Goal: Task Accomplishment & Management: Use online tool/utility

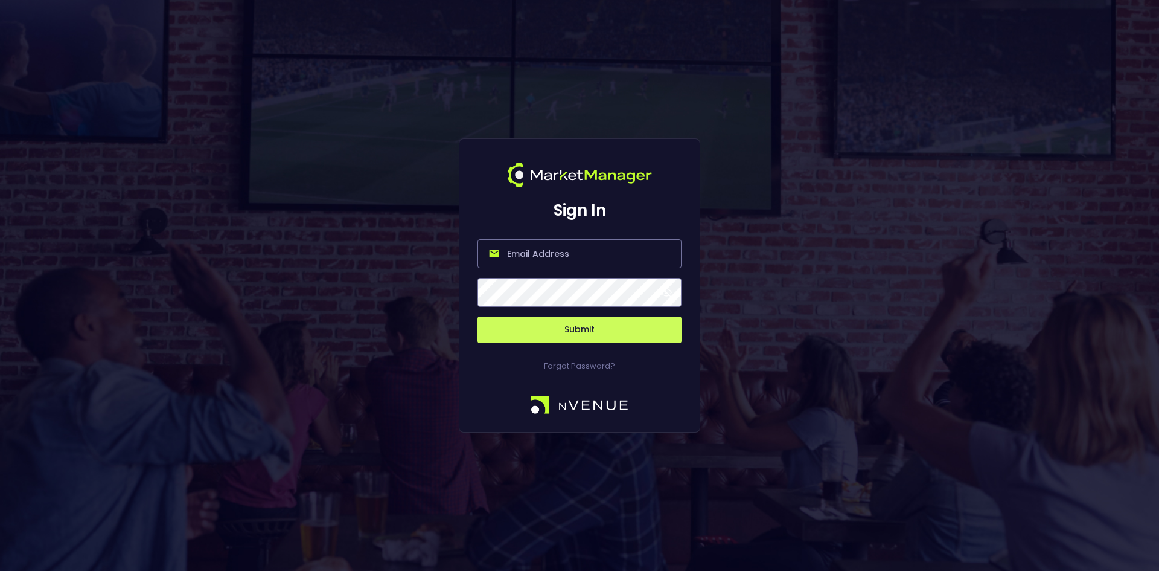
click at [570, 252] on input "email" at bounding box center [580, 253] width 204 height 29
type input "[EMAIL_ADDRESS][DOMAIN_NAME]"
click at [576, 325] on button "Submit" at bounding box center [580, 329] width 204 height 27
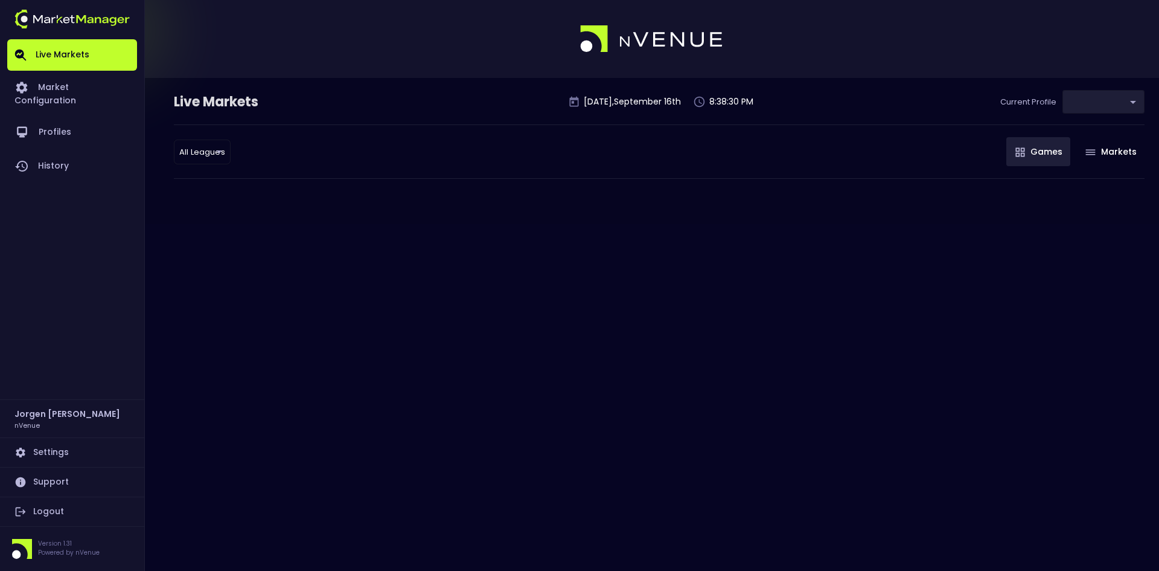
type input "d66ee90f-df8e-430e-a05c-aaf70ad95ad9"
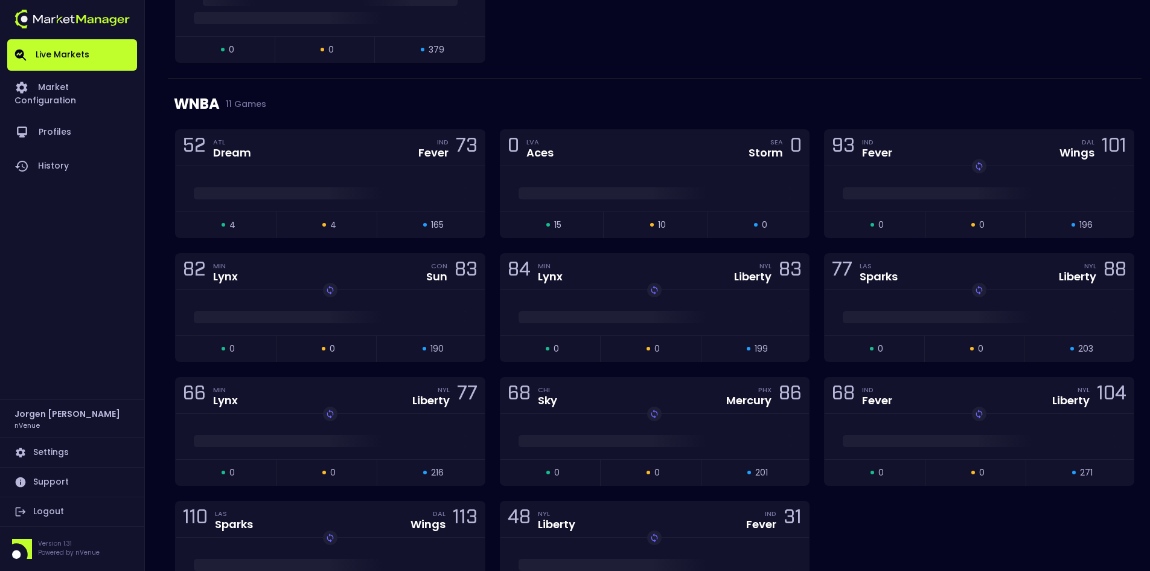
scroll to position [423, 0]
click at [626, 173] on div at bounding box center [655, 189] width 309 height 45
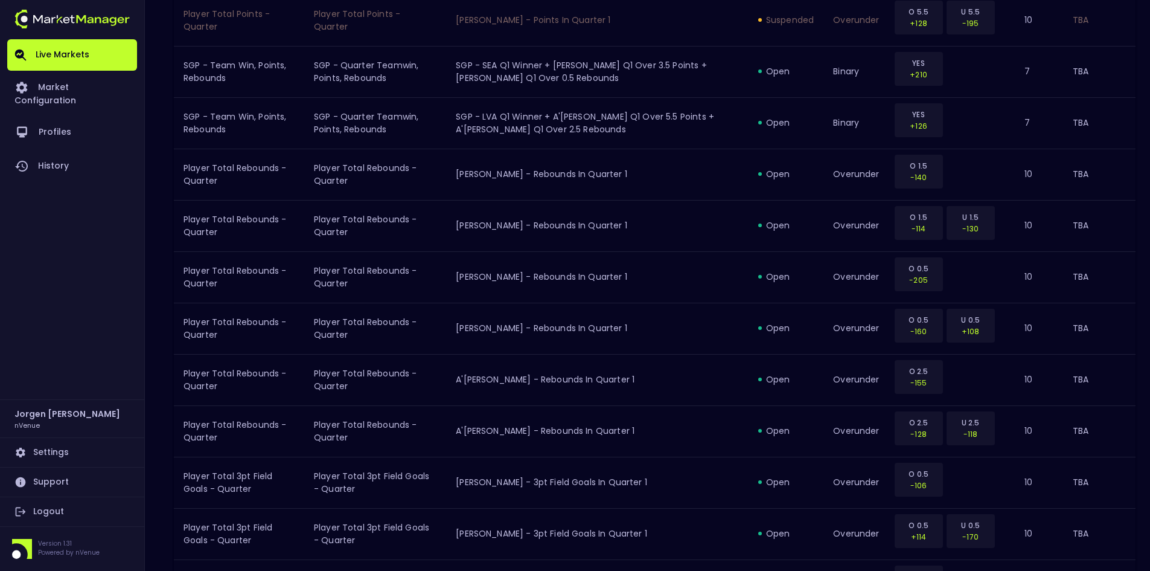
scroll to position [1248, 0]
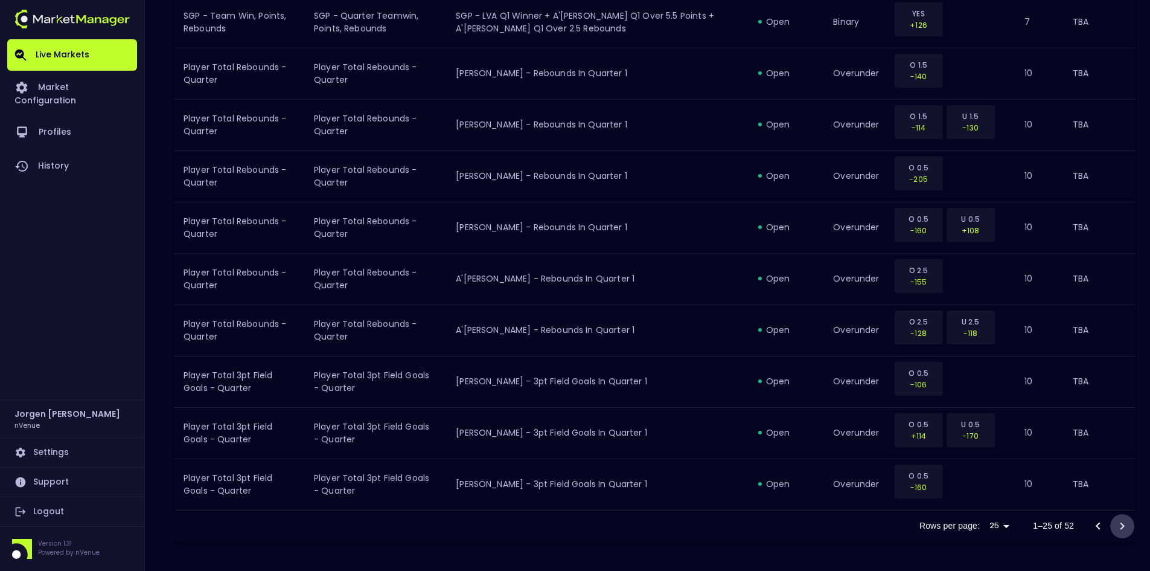
click at [1125, 525] on icon "Go to next page" at bounding box center [1122, 526] width 14 height 14
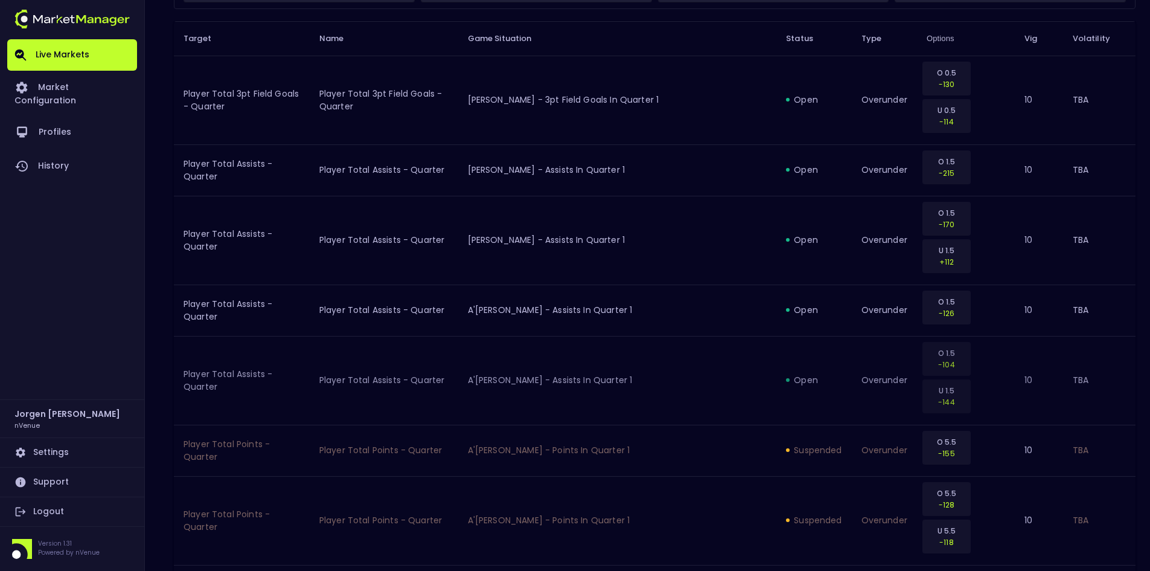
scroll to position [0, 0]
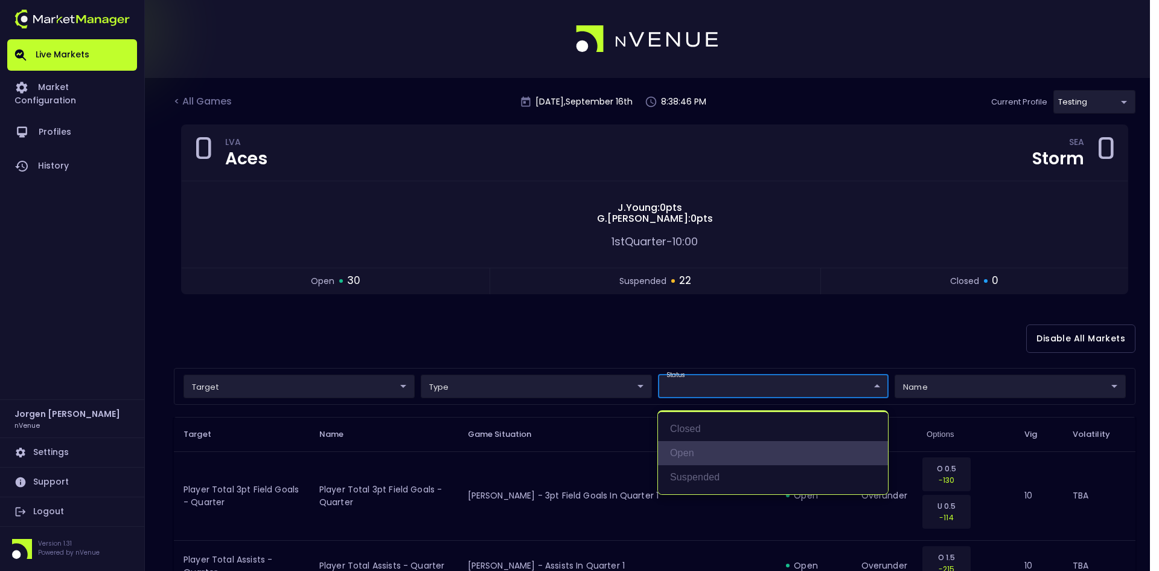
click at [693, 444] on li "open" at bounding box center [773, 453] width 230 height 24
type input "open"
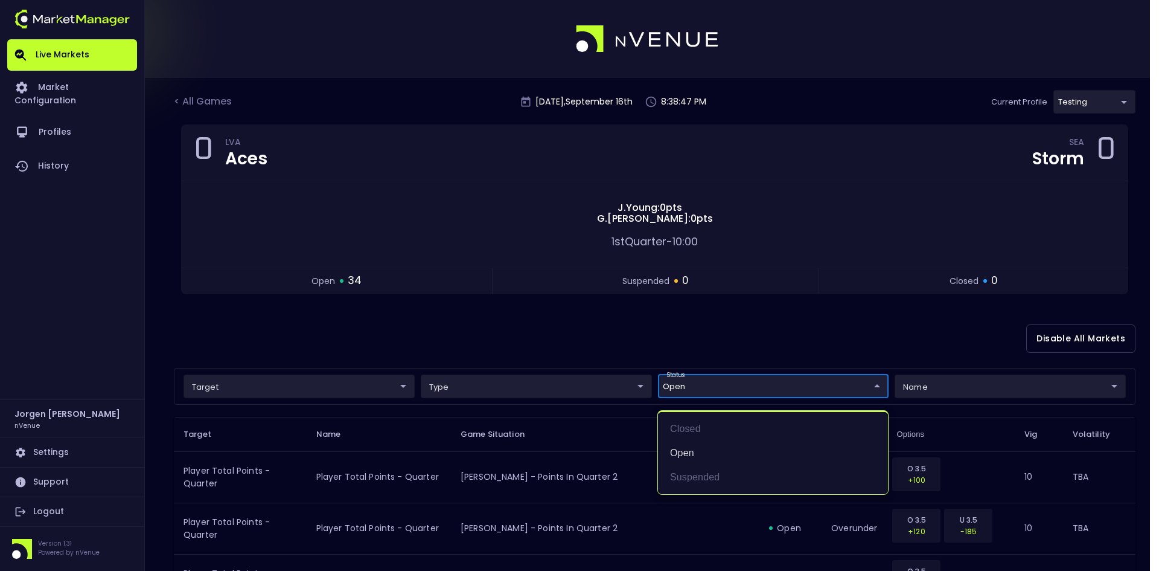
click at [566, 327] on div at bounding box center [579, 285] width 1159 height 571
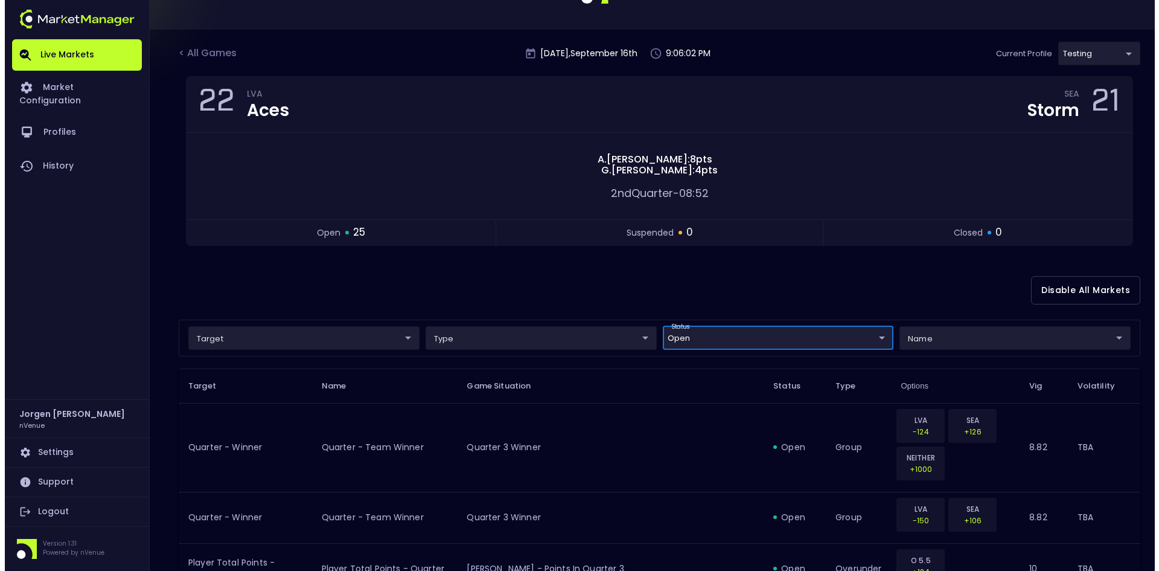
scroll to position [121, 0]
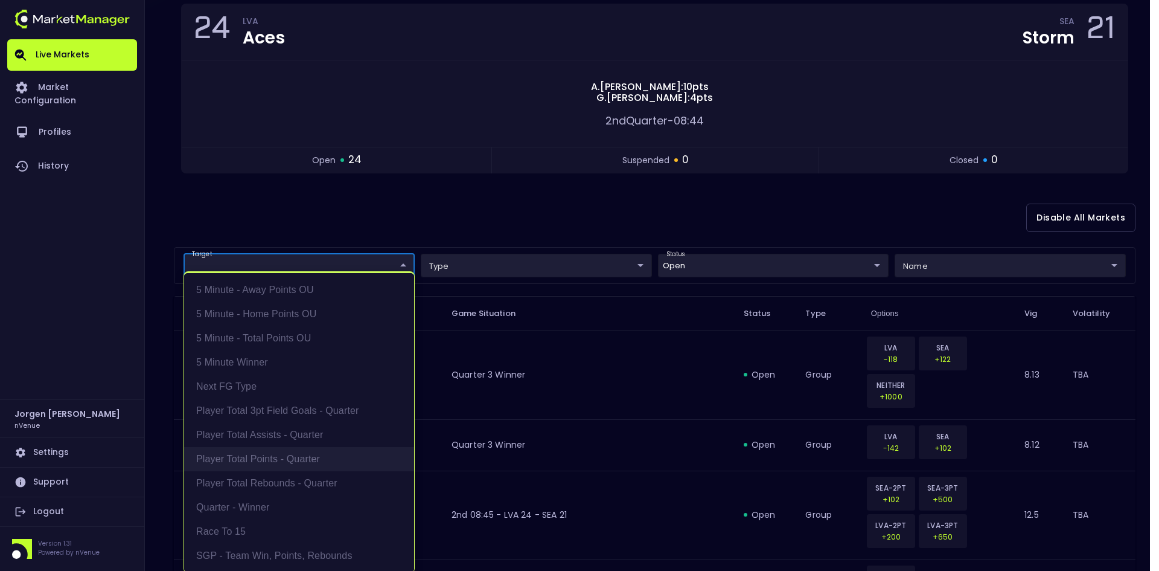
click at [252, 456] on li "Player Total Points - Quarter" at bounding box center [299, 459] width 230 height 24
type input "Player Total Points - Quarter"
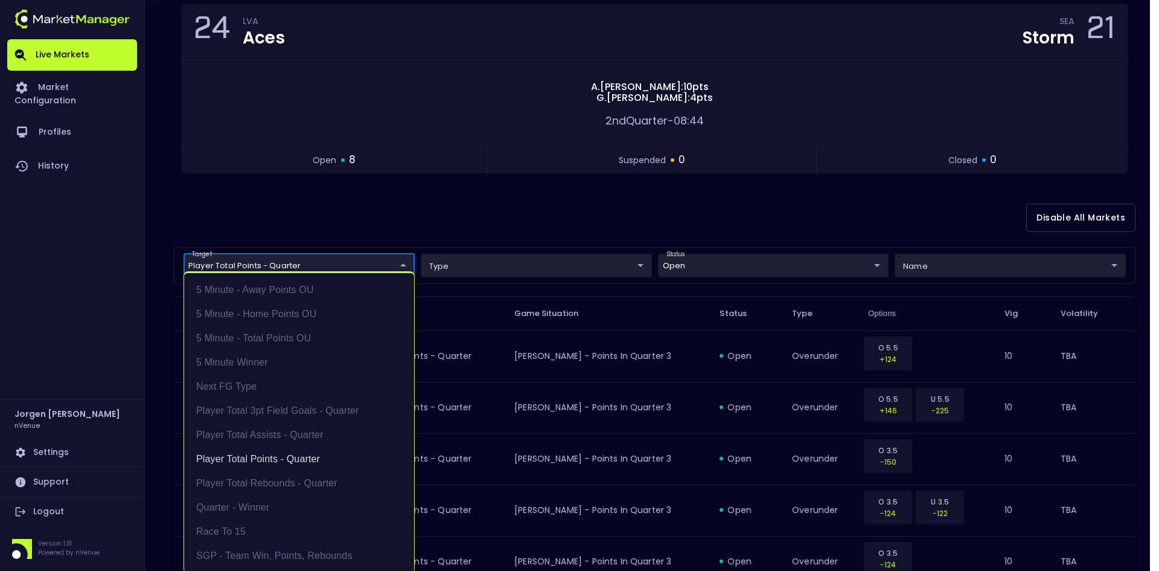
click at [574, 215] on div at bounding box center [579, 285] width 1159 height 571
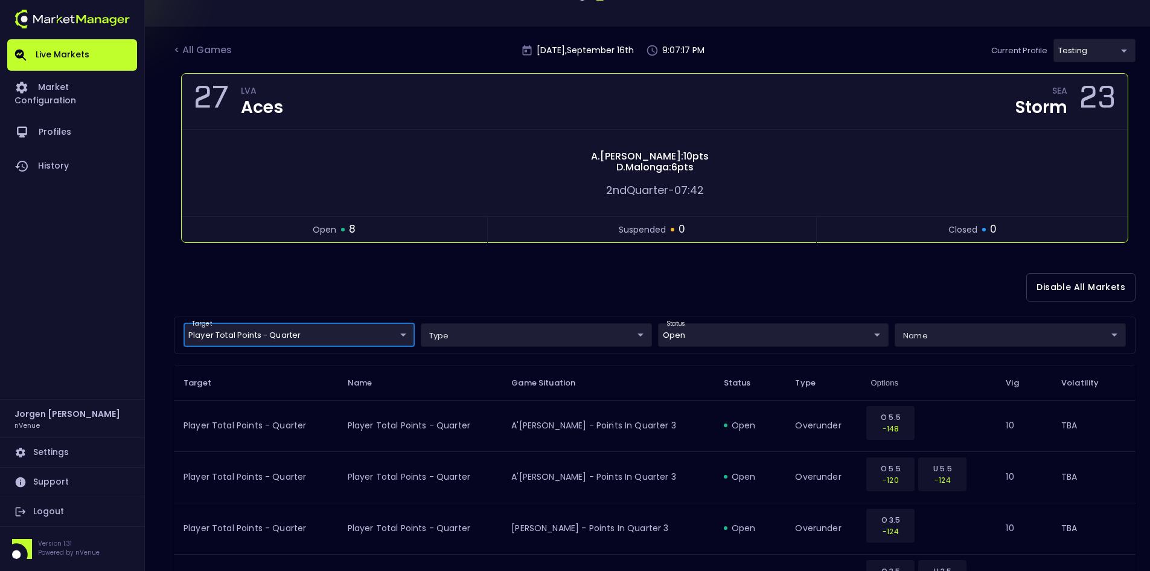
scroll to position [0, 0]
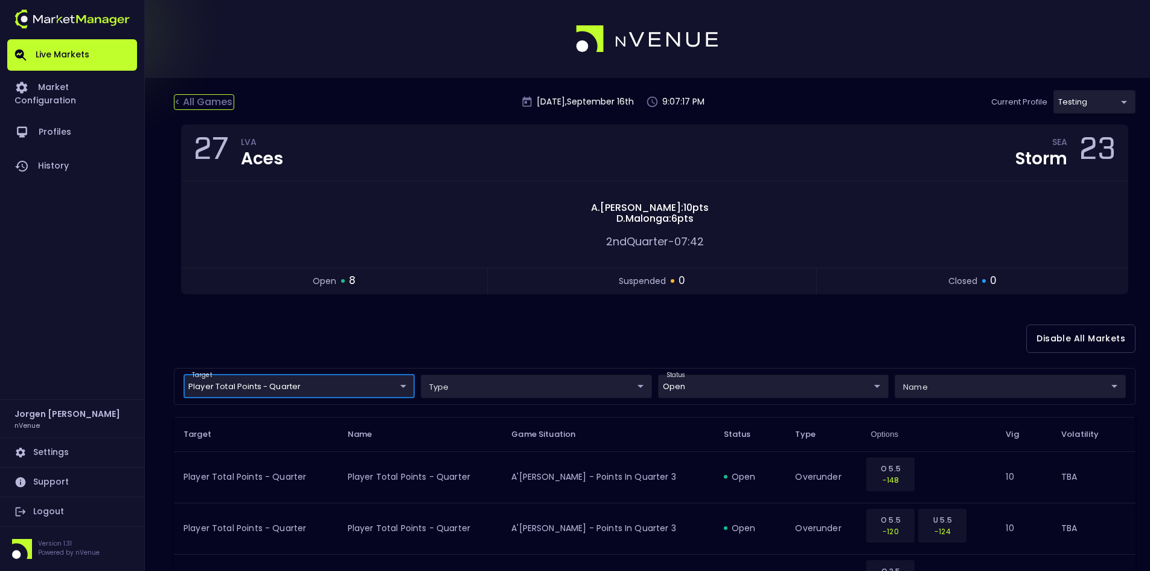
click at [210, 98] on div "< All Games" at bounding box center [204, 102] width 60 height 16
